Goal: Information Seeking & Learning: Learn about a topic

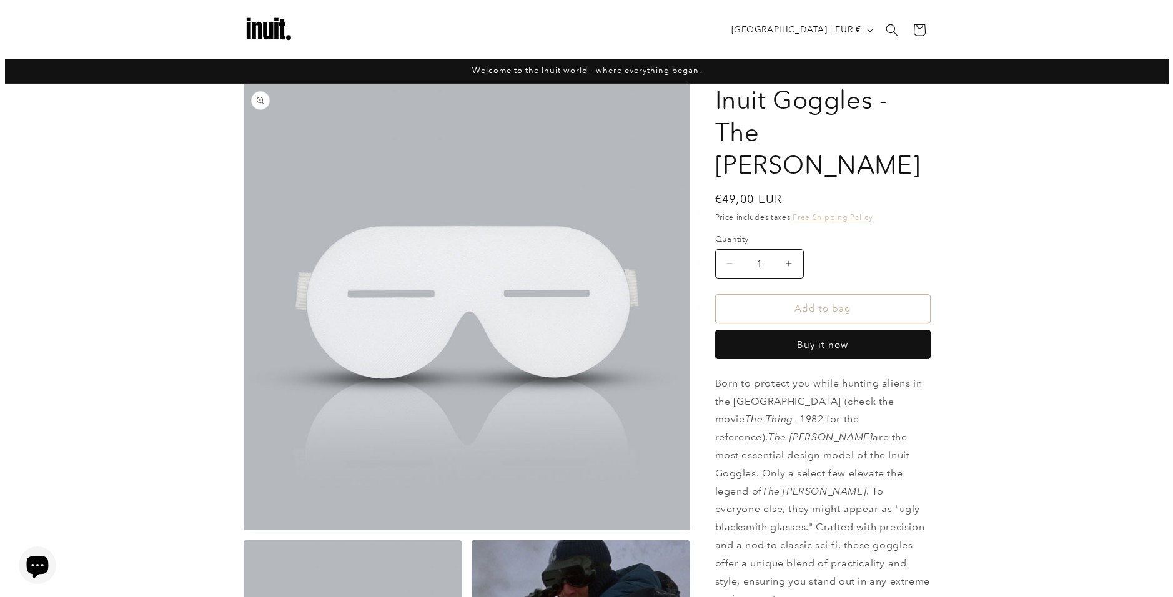
scroll to position [187, 0]
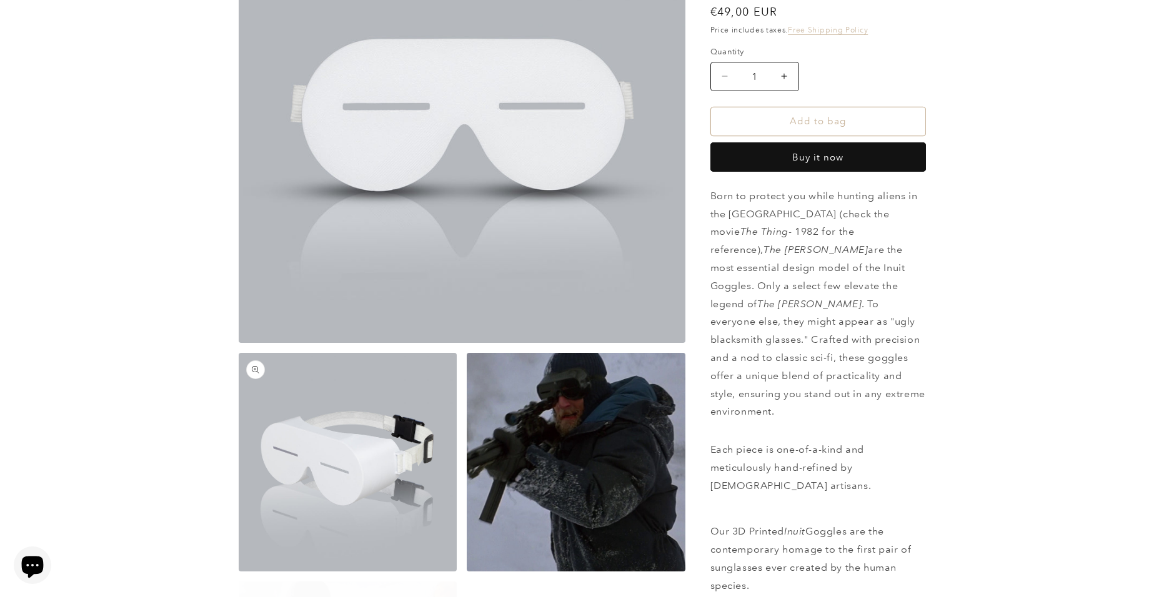
click at [239, 572] on button "Open media 2 in modal" at bounding box center [239, 572] width 0 height 0
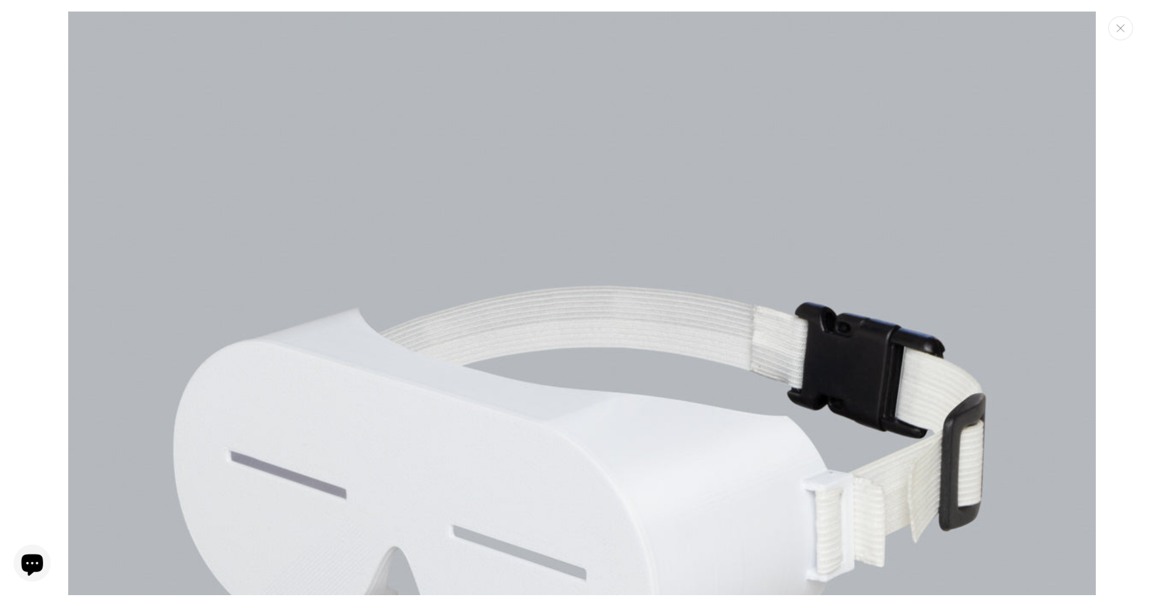
scroll to position [1298, 0]
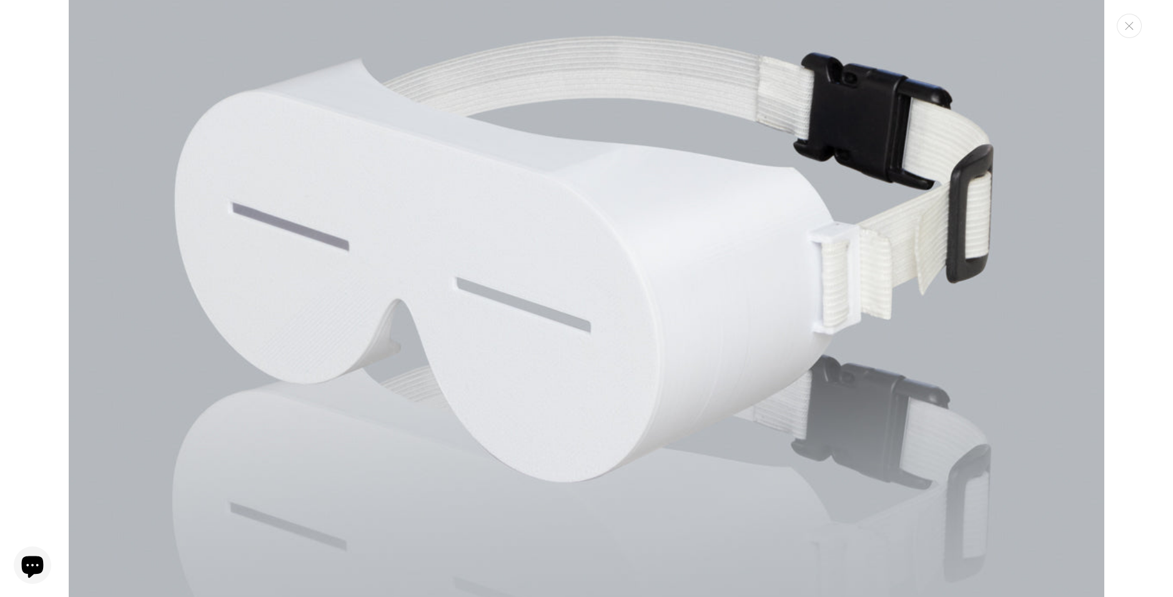
click at [51, 218] on div "Media gallery" at bounding box center [586, 298] width 1173 height 597
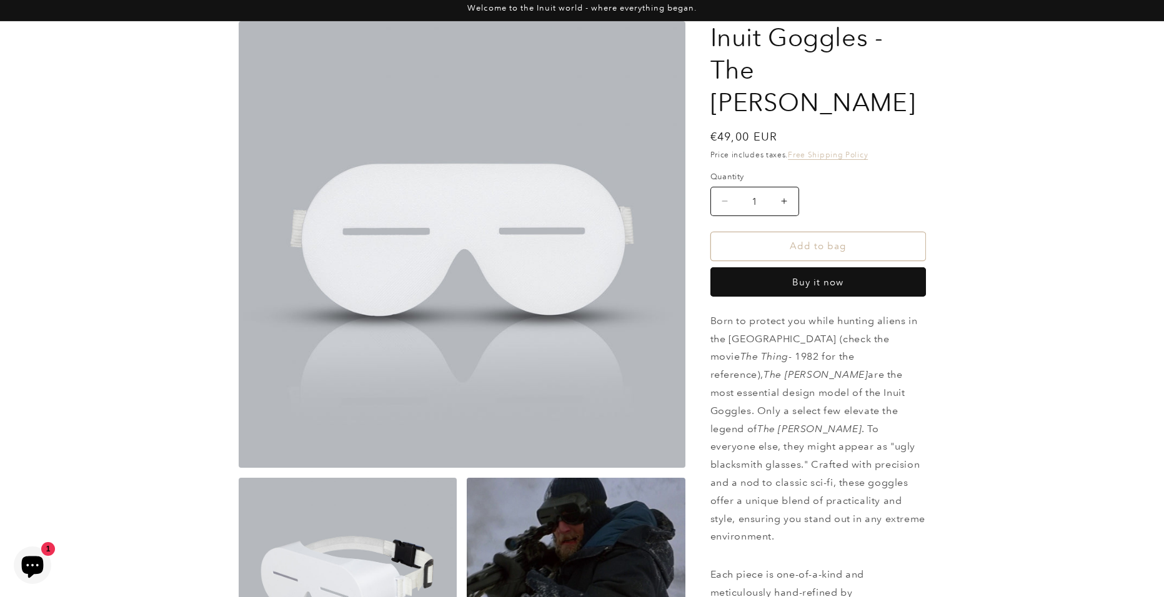
scroll to position [0, 0]
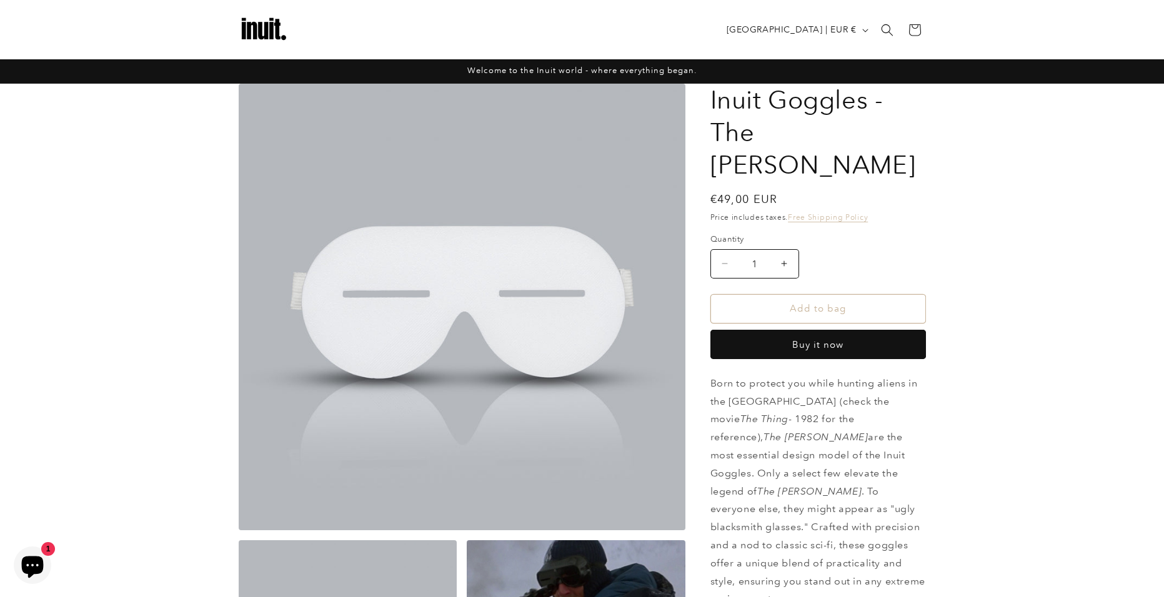
drag, startPoint x: 783, startPoint y: 169, endPoint x: 707, endPoint y: 169, distance: 76.2
click at [823, 191] on div "Regular price €49,00 EUR Regular price Sale price €49,00 EUR Unit price / per S…" at bounding box center [817, 201] width 215 height 20
drag, startPoint x: 748, startPoint y: 167, endPoint x: 702, endPoint y: 169, distance: 46.3
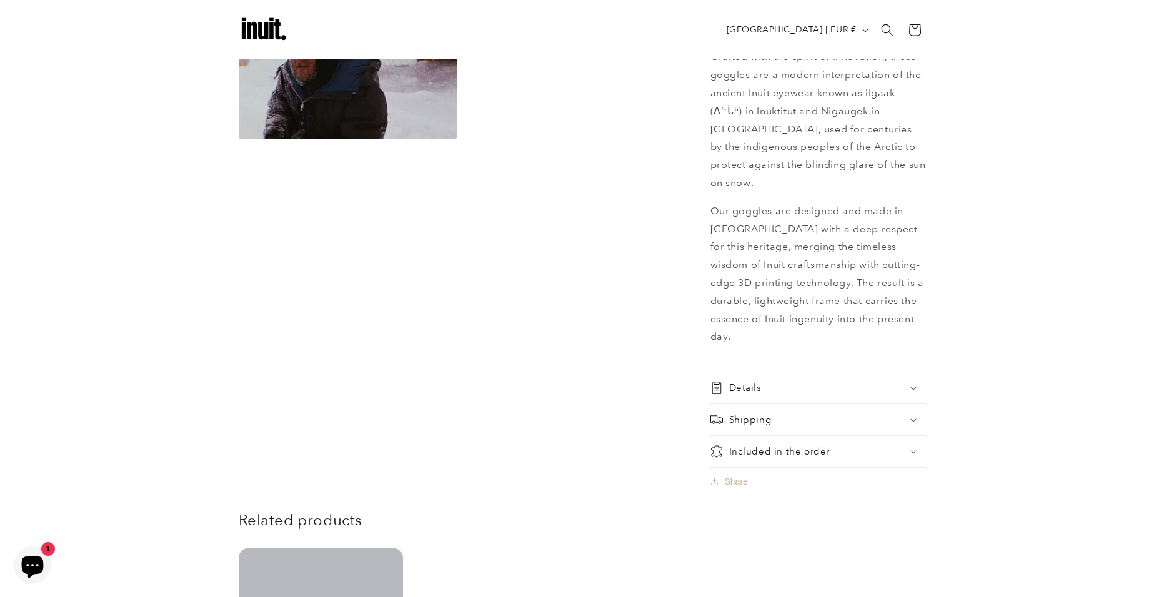
scroll to position [690, 0]
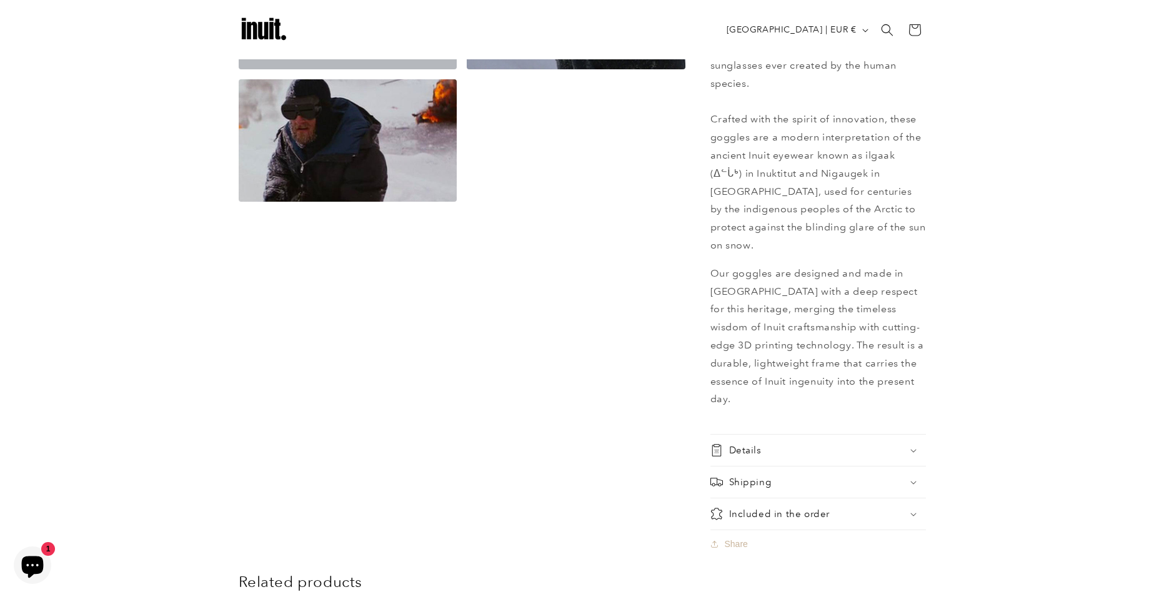
click at [905, 435] on summary "Details" at bounding box center [817, 450] width 215 height 31
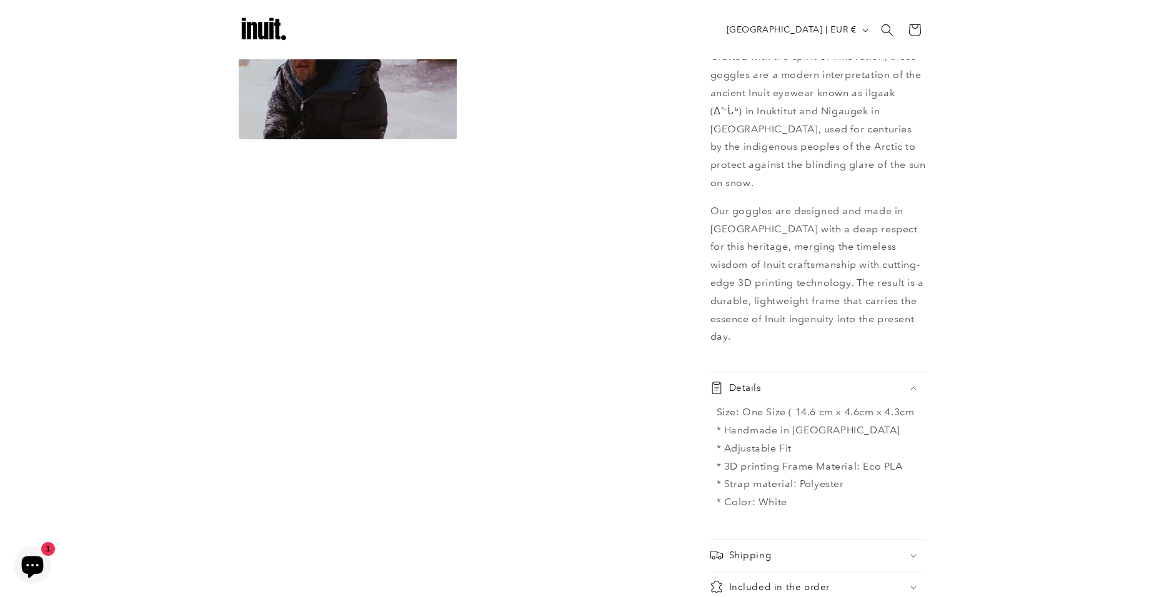
scroll to position [814, 0]
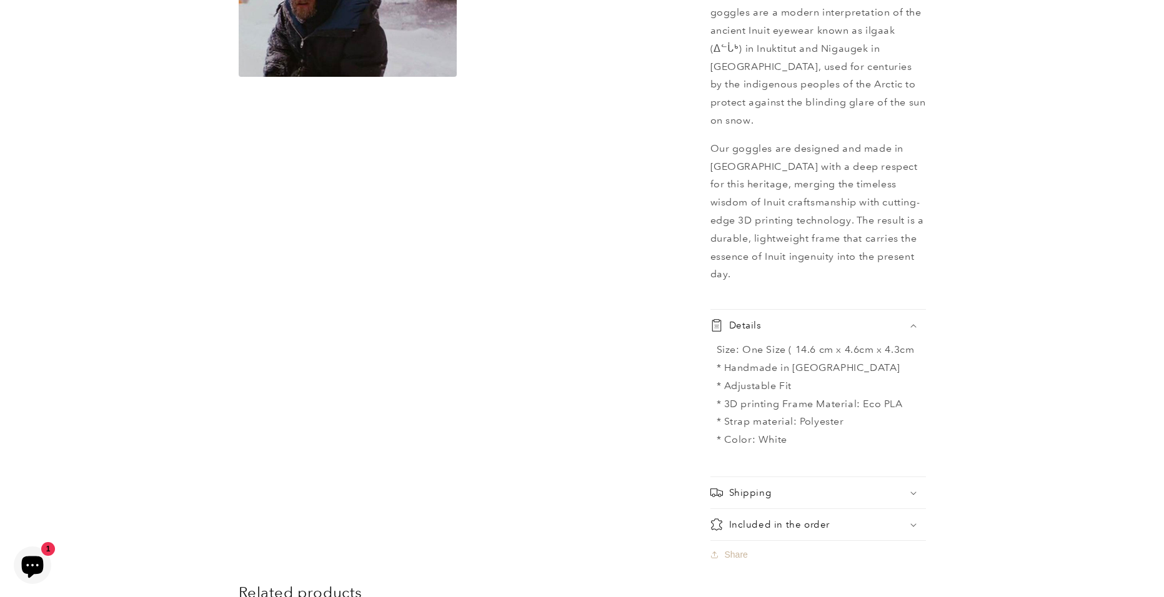
click at [838, 518] on div "Included in the order" at bounding box center [817, 524] width 215 height 12
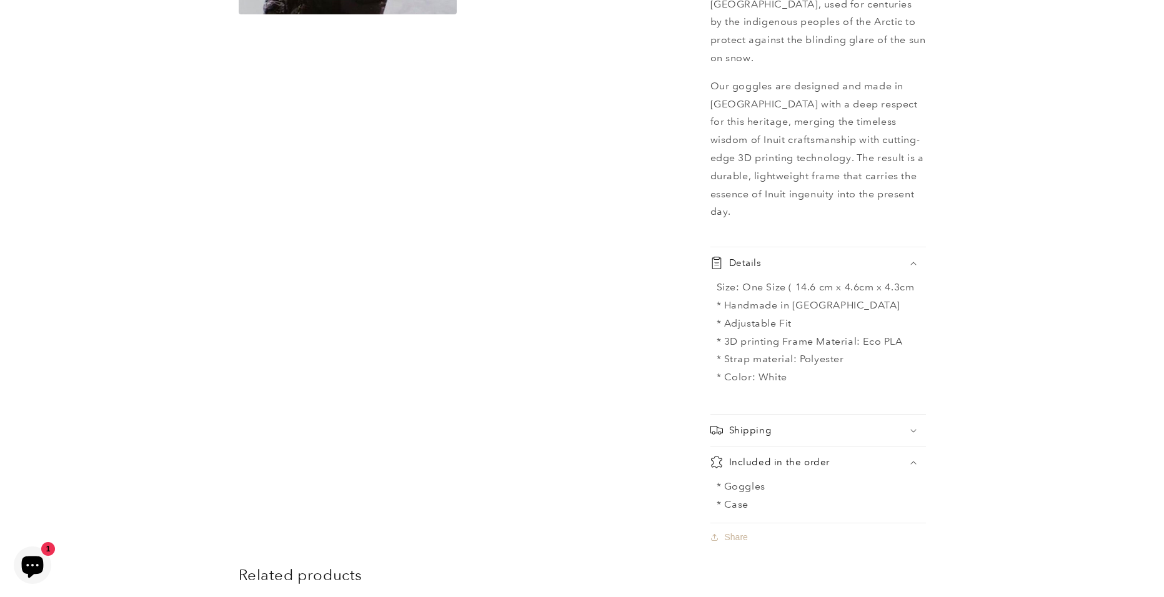
click at [887, 456] on div "Included in the order" at bounding box center [817, 462] width 215 height 12
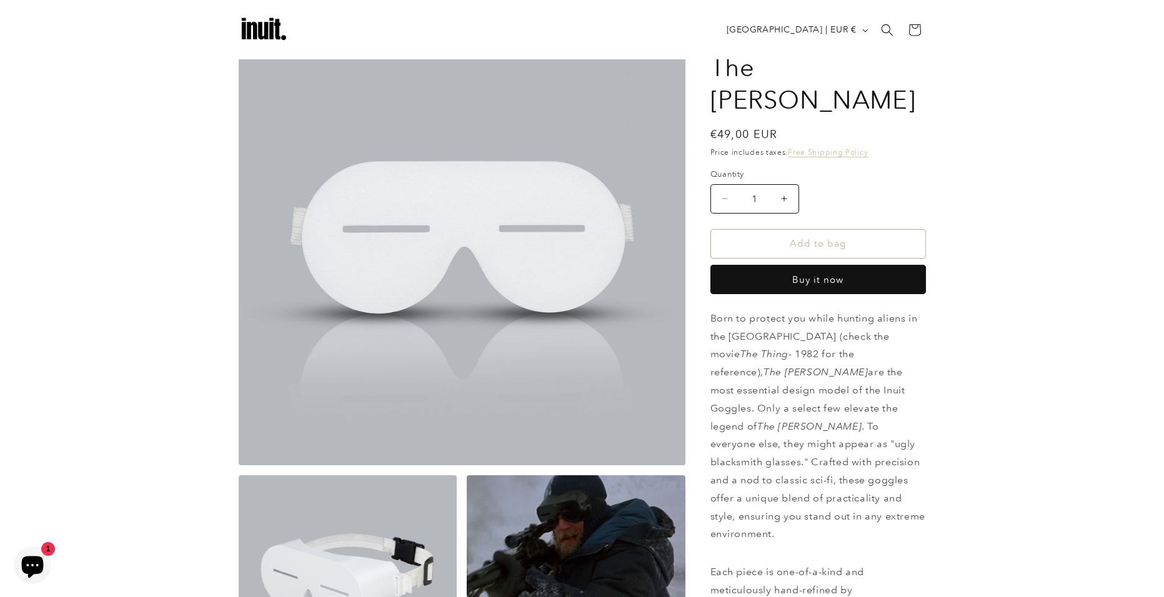
scroll to position [252, 0]
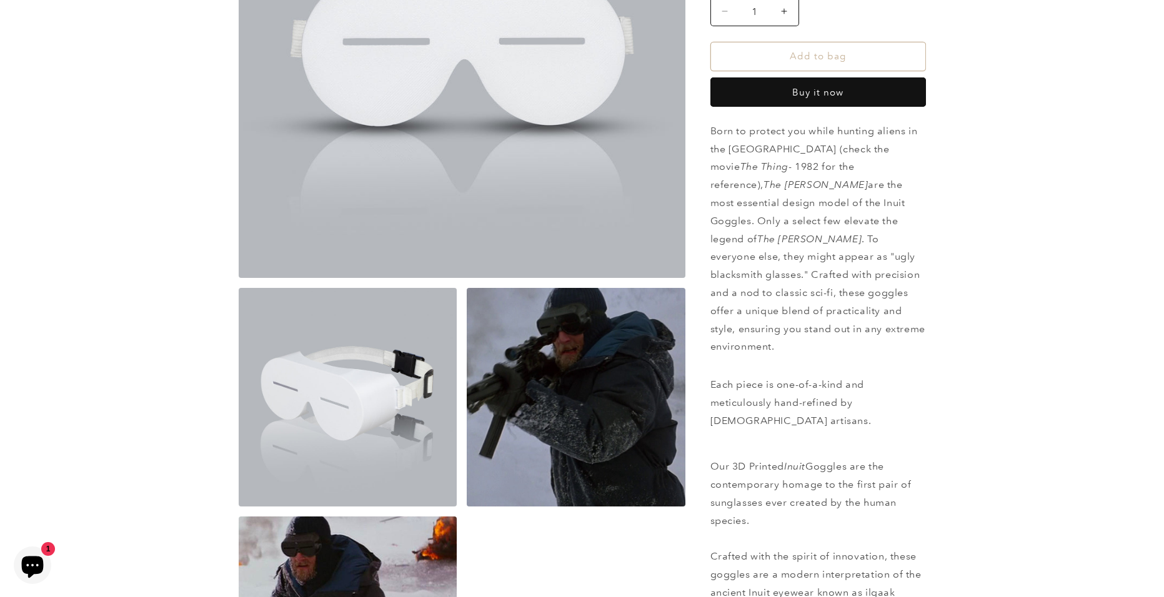
click at [239, 507] on button "Open media 2 in modal" at bounding box center [239, 507] width 0 height 0
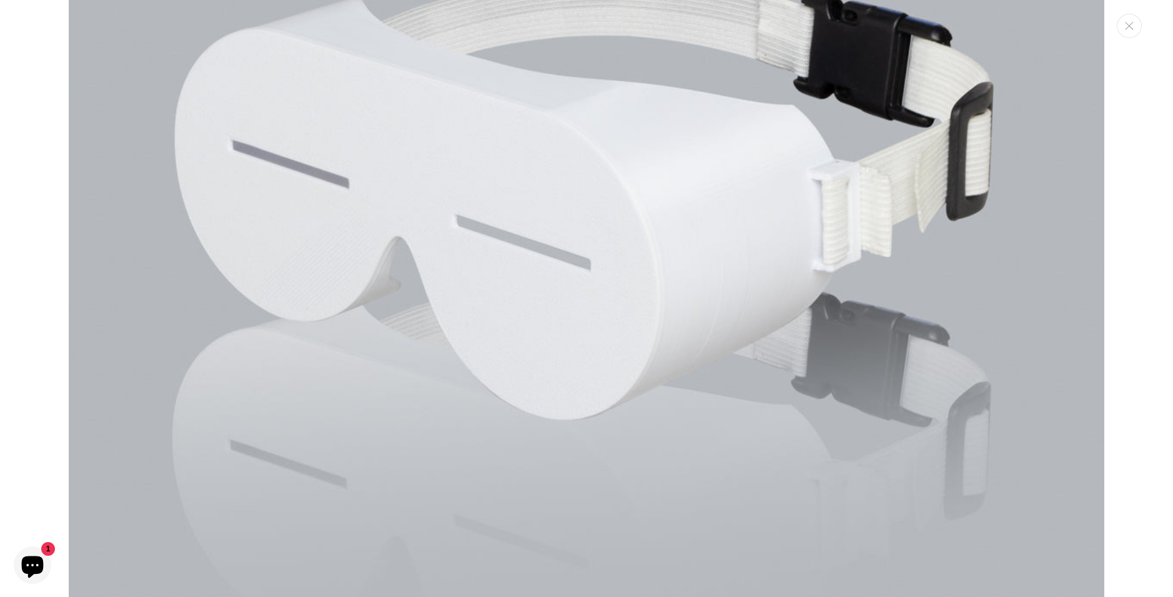
scroll to position [1235, 0]
